Goal: Transaction & Acquisition: Purchase product/service

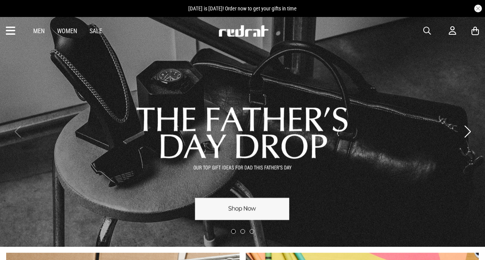
click at [429, 31] on span "button" at bounding box center [427, 30] width 8 height 9
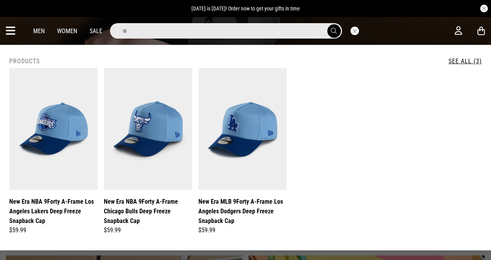
type input "*"
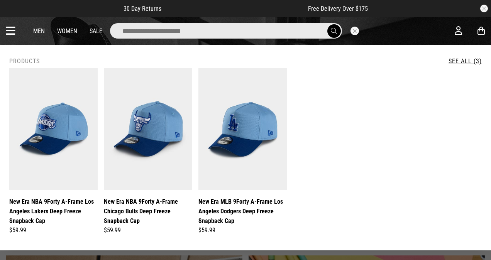
click at [355, 30] on button "Close search" at bounding box center [354, 31] width 8 height 8
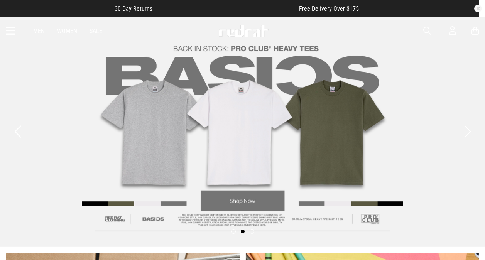
click at [13, 27] on icon at bounding box center [11, 31] width 10 height 13
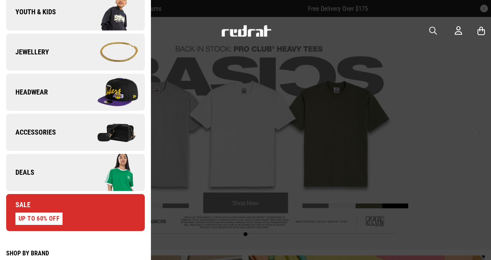
scroll to position [231, 0]
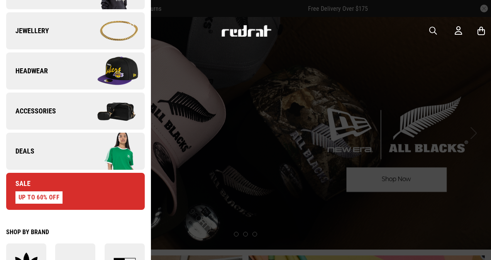
click at [96, 62] on img at bounding box center [109, 71] width 69 height 39
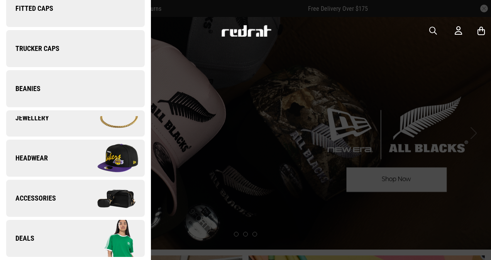
scroll to position [0, 0]
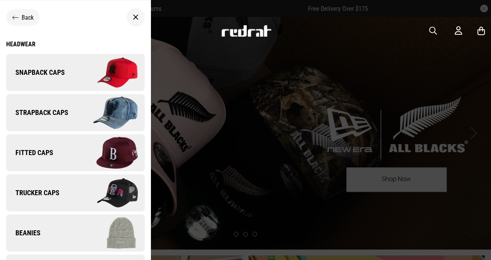
click at [72, 75] on link "Snapback Caps" at bounding box center [75, 72] width 138 height 37
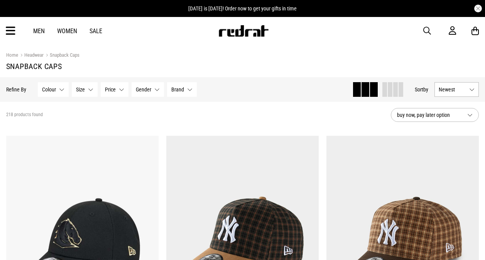
click at [189, 87] on button "Brand None selected" at bounding box center [182, 89] width 30 height 15
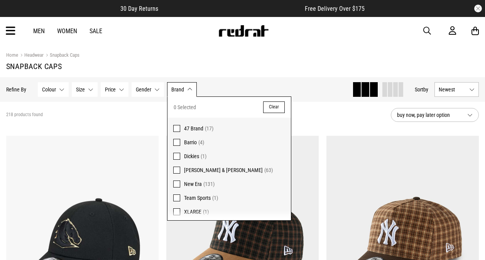
click at [180, 181] on label "New Era (131)" at bounding box center [228, 184] width 123 height 14
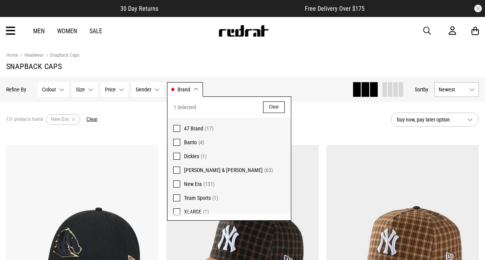
click at [191, 84] on button "Brand New Era" at bounding box center [185, 89] width 36 height 15
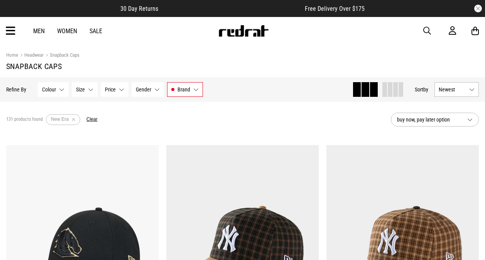
click at [464, 86] on span "Newest" at bounding box center [452, 89] width 27 height 6
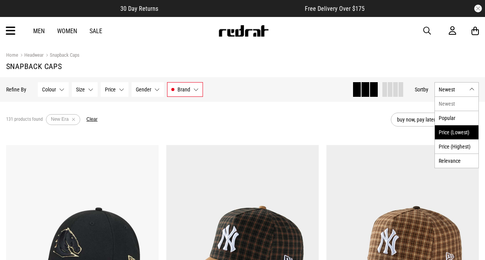
click at [457, 131] on li "Price (Lowest)" at bounding box center [457, 132] width 44 height 14
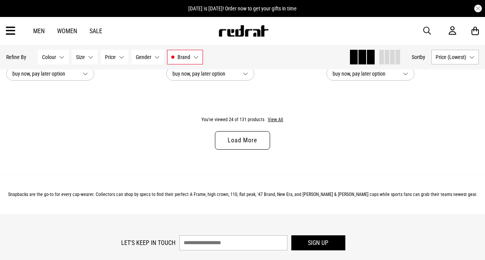
scroll to position [2196, 0]
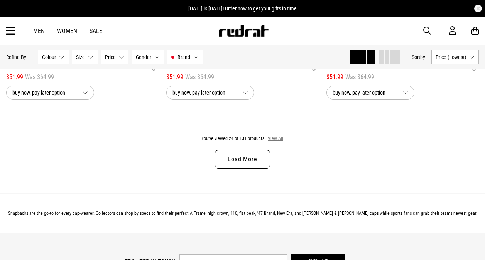
click at [276, 142] on button "View All" at bounding box center [275, 138] width 16 height 7
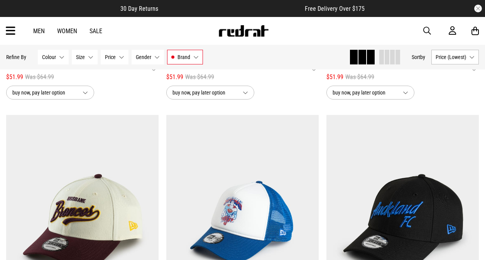
click at [321, 107] on div "**********" at bounding box center [242, 115] width 480 height 4333
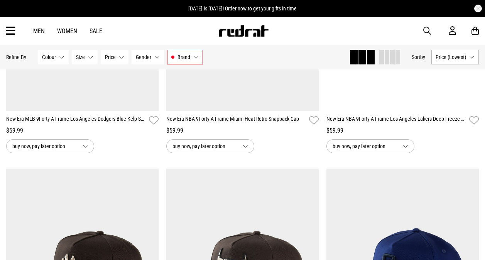
scroll to position [3786, 0]
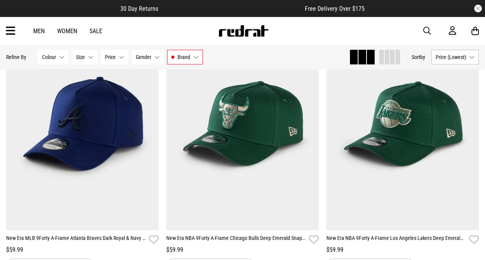
scroll to position [4187, 0]
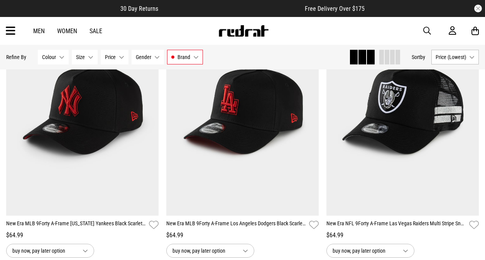
scroll to position [7180, 0]
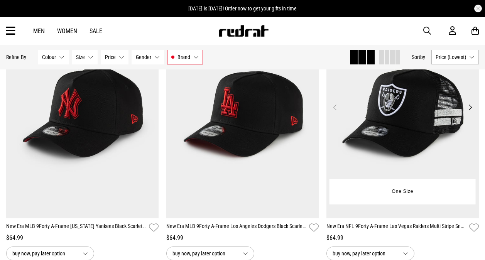
click at [468, 112] on button "Next" at bounding box center [470, 107] width 10 height 9
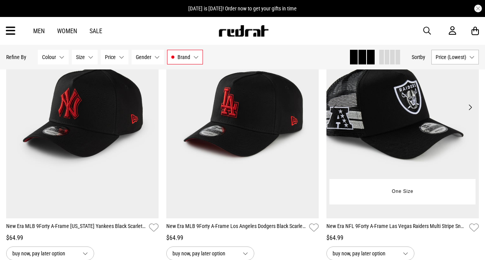
click at [468, 112] on button "Next" at bounding box center [470, 107] width 10 height 9
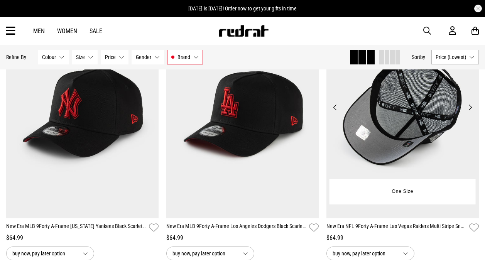
click at [468, 112] on button "Next" at bounding box center [470, 107] width 10 height 9
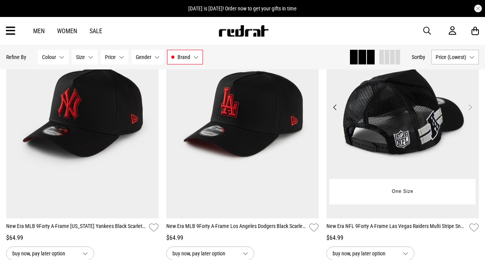
click at [468, 112] on button "Next" at bounding box center [470, 107] width 10 height 9
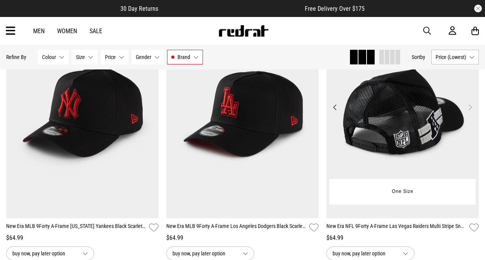
click at [338, 112] on button "Previous" at bounding box center [335, 107] width 10 height 9
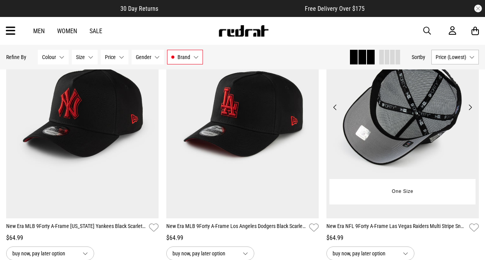
click at [338, 112] on button "Previous" at bounding box center [335, 107] width 10 height 9
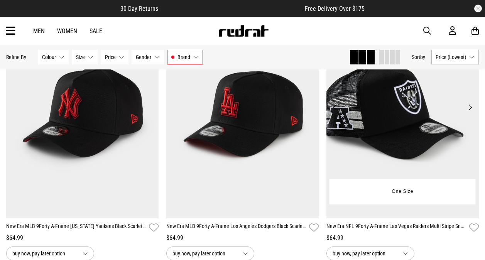
click at [338, 112] on button "Previous" at bounding box center [335, 107] width 10 height 9
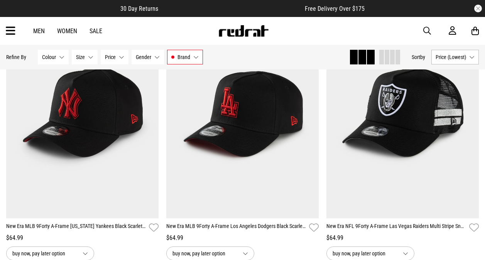
click at [322, 126] on div "**********" at bounding box center [402, 132] width 160 height 255
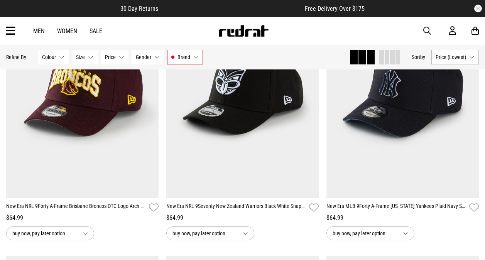
scroll to position [8013, 0]
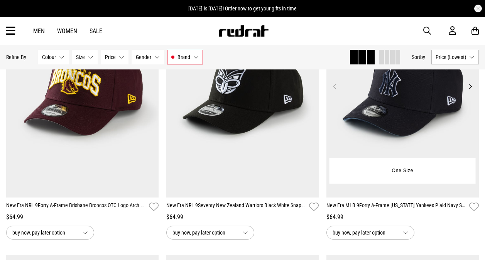
click at [469, 91] on button "Next" at bounding box center [470, 86] width 10 height 9
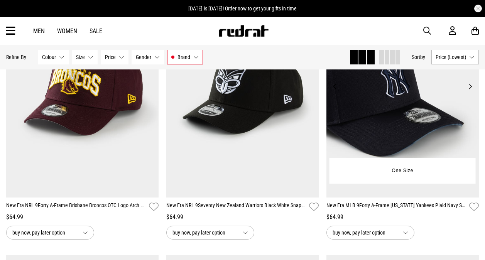
click at [469, 91] on button "Next" at bounding box center [470, 86] width 10 height 9
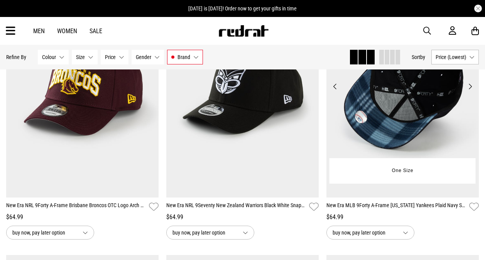
click at [469, 91] on button "Next" at bounding box center [470, 86] width 10 height 9
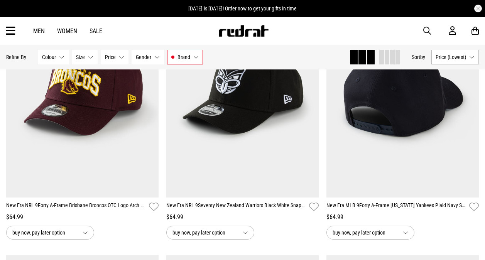
click at [324, 105] on div "**********" at bounding box center [402, 111] width 160 height 255
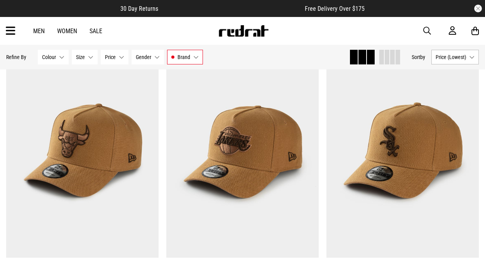
scroll to position [8245, 0]
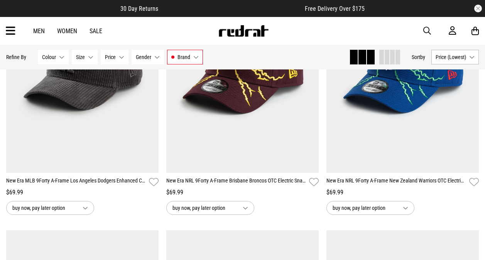
scroll to position [10189, 0]
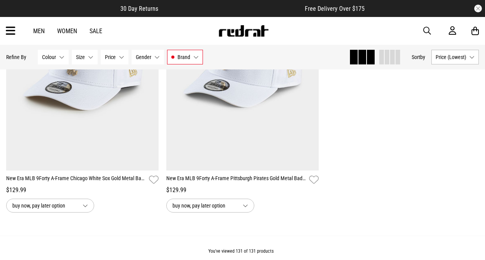
scroll to position [11840, 0]
